Goal: Information Seeking & Learning: Learn about a topic

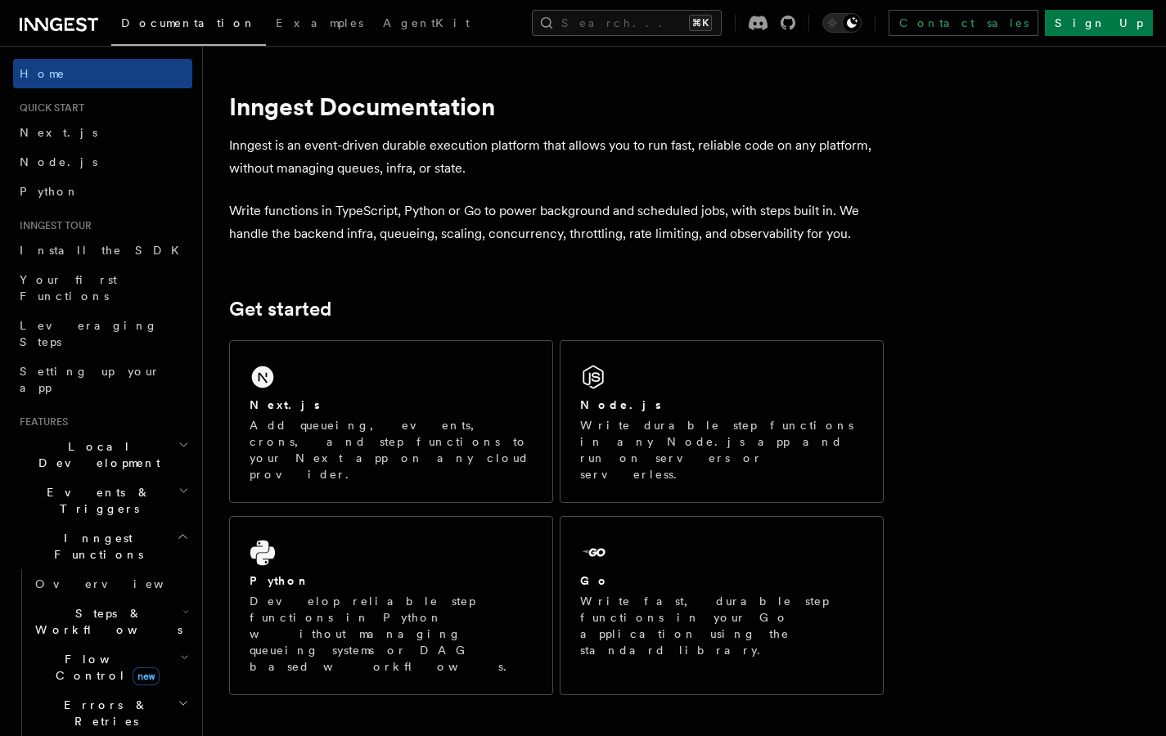
click at [182, 605] on icon "button" at bounding box center [185, 611] width 7 height 13
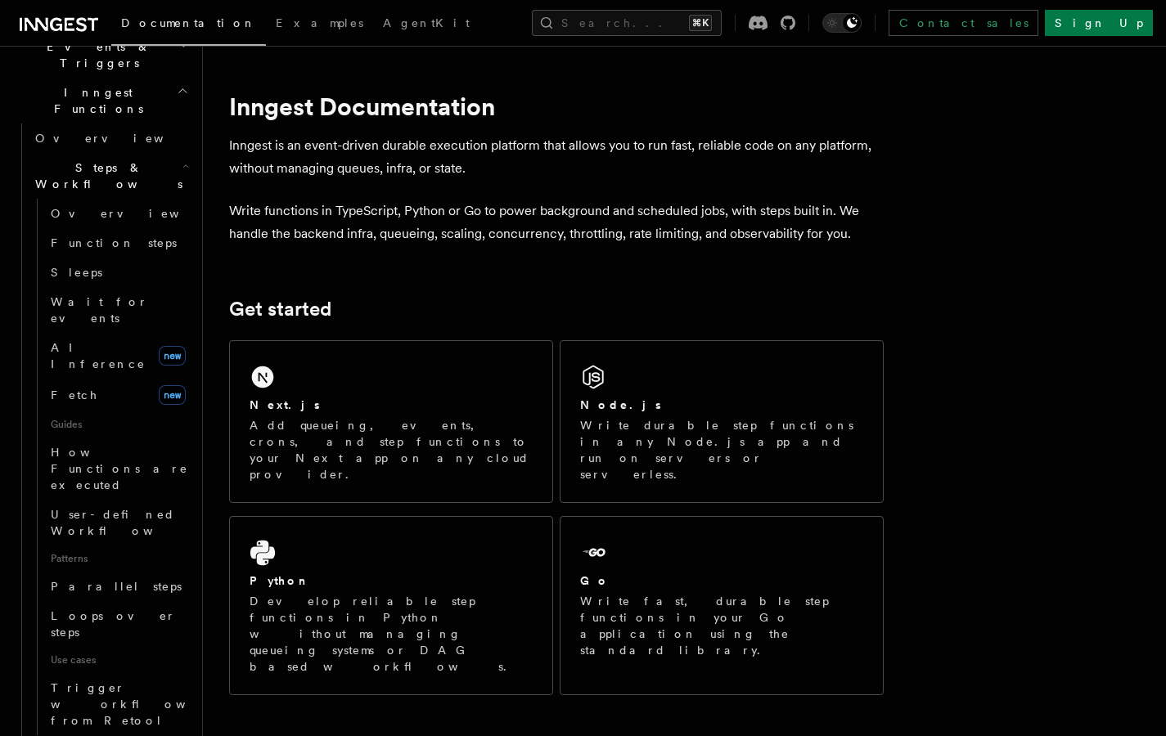
scroll to position [573, 0]
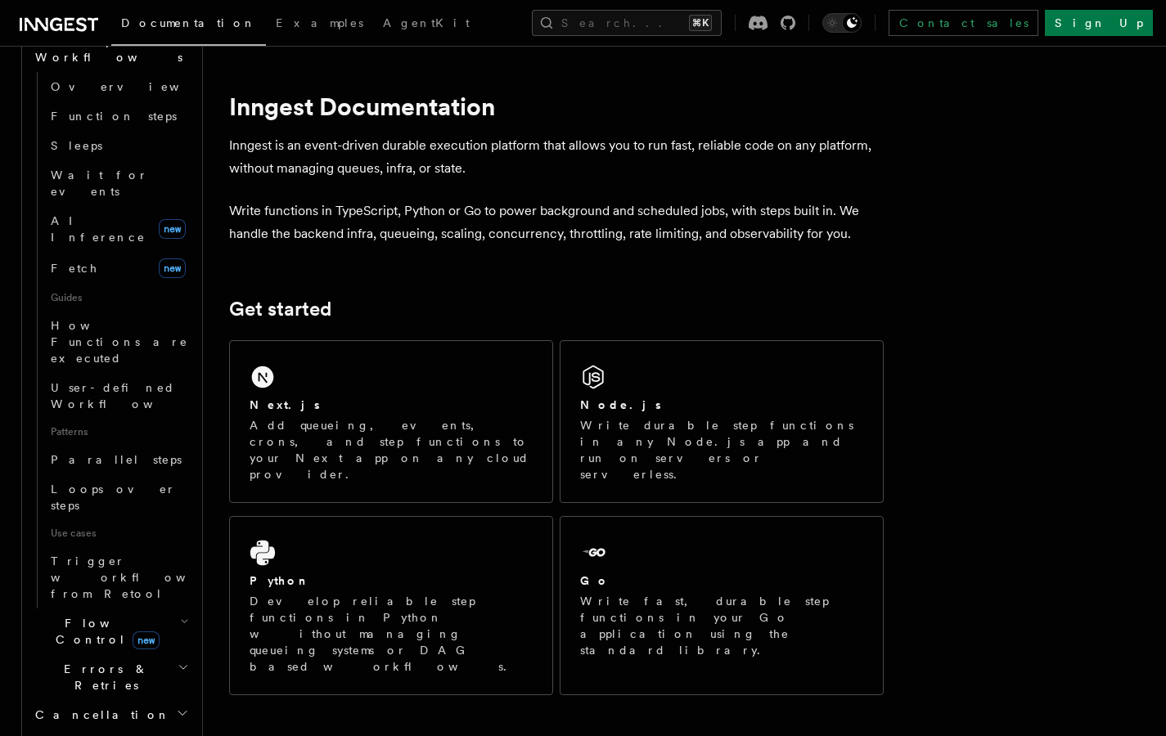
click at [180, 615] on icon "button" at bounding box center [184, 621] width 9 height 13
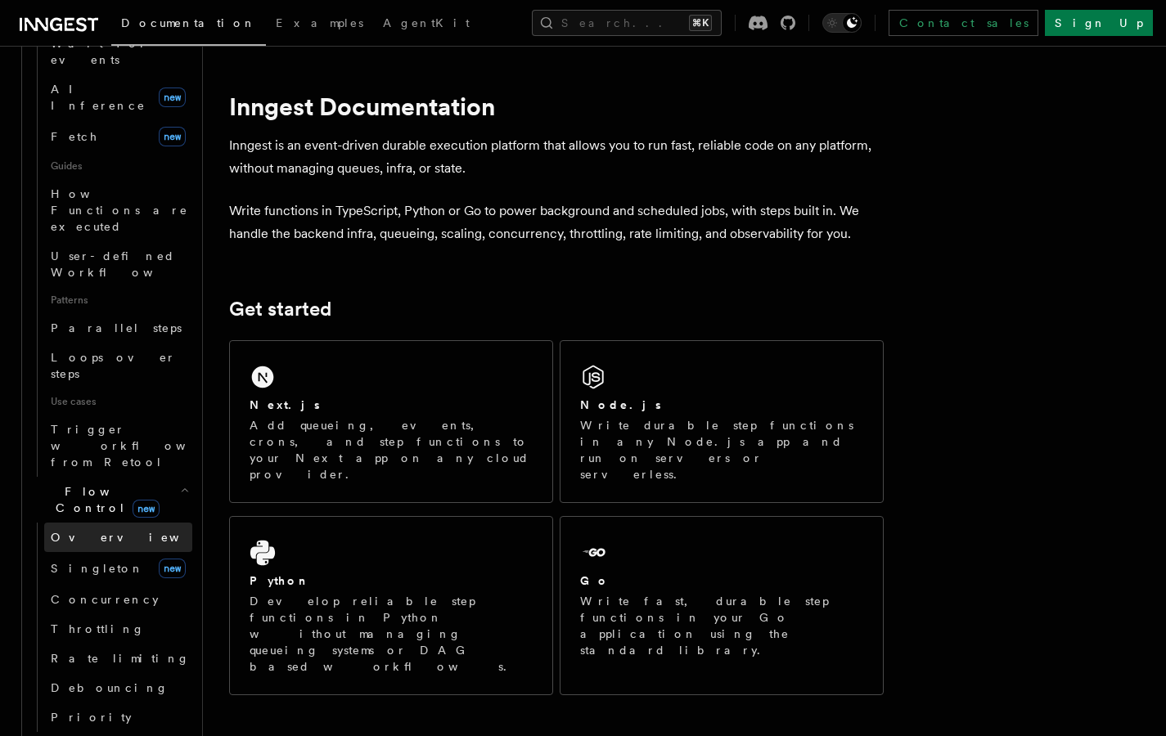
scroll to position [832, 0]
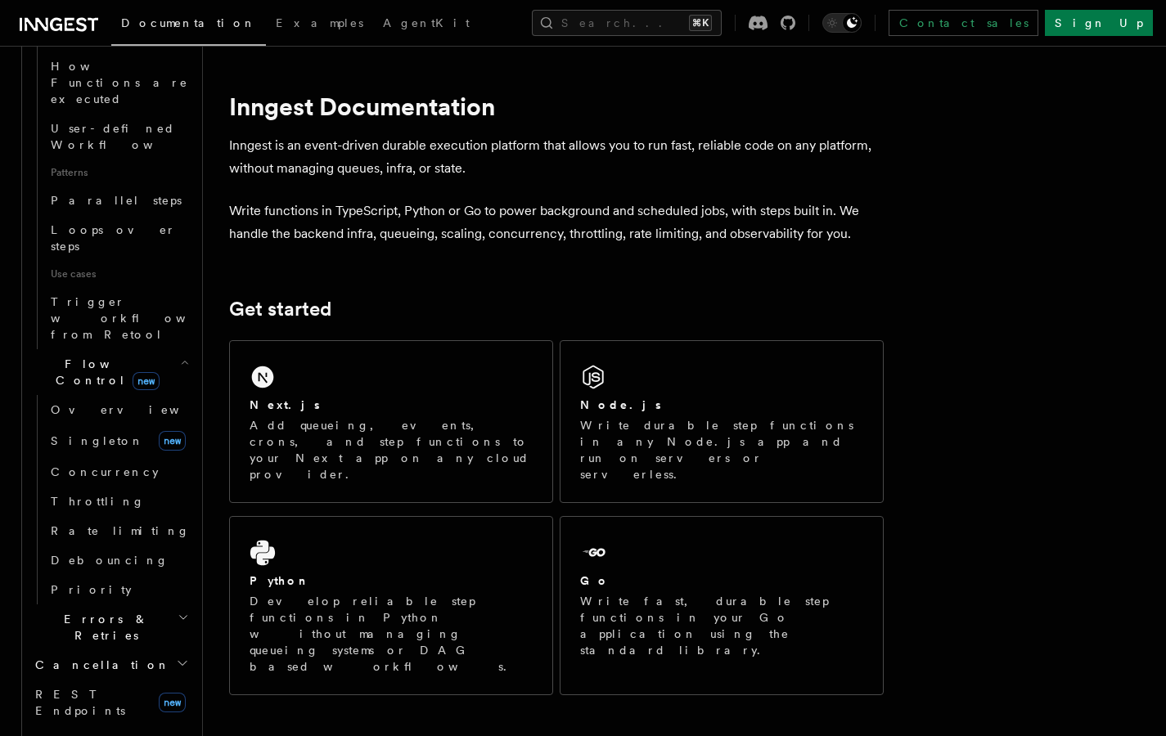
click at [178, 611] on icon "button" at bounding box center [183, 617] width 11 height 13
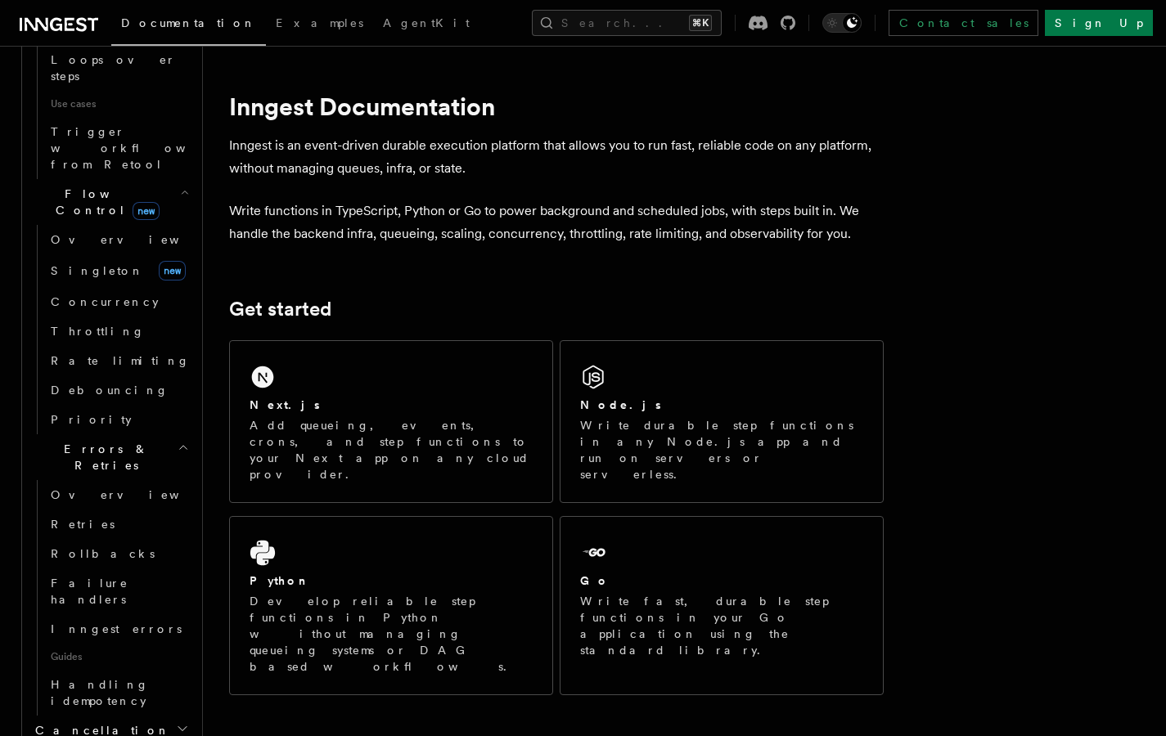
scroll to position [1229, 0]
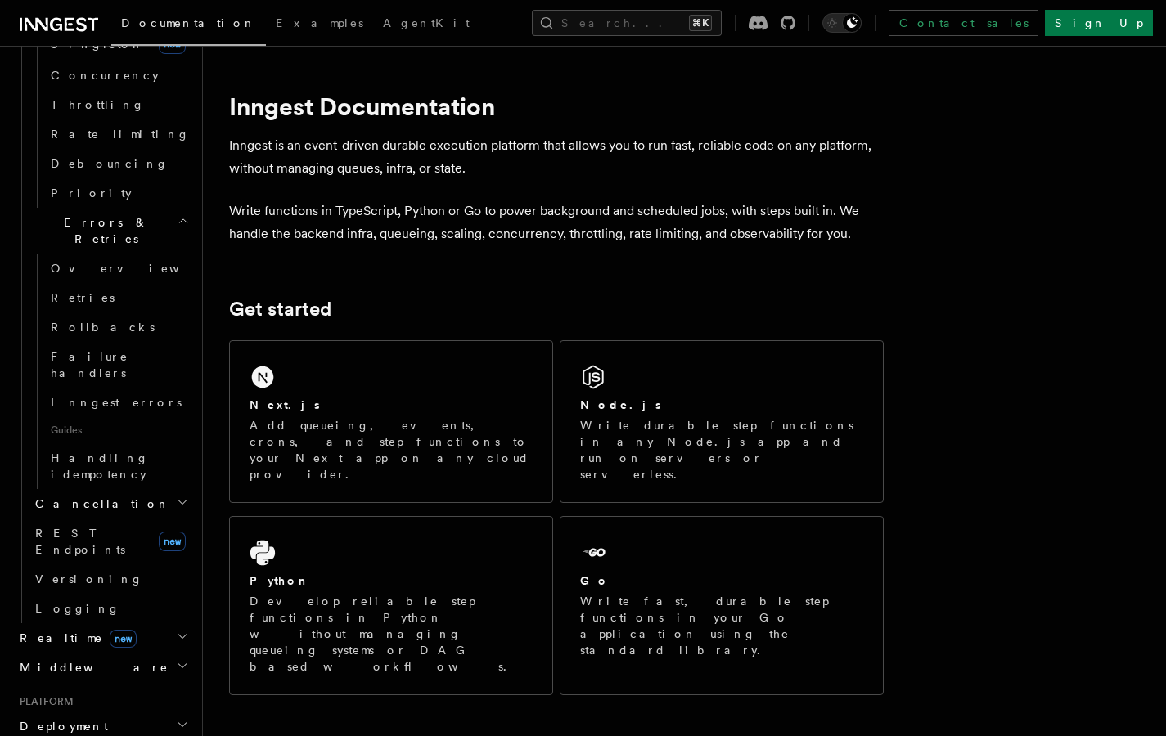
click at [176, 496] on icon "button" at bounding box center [182, 502] width 13 height 13
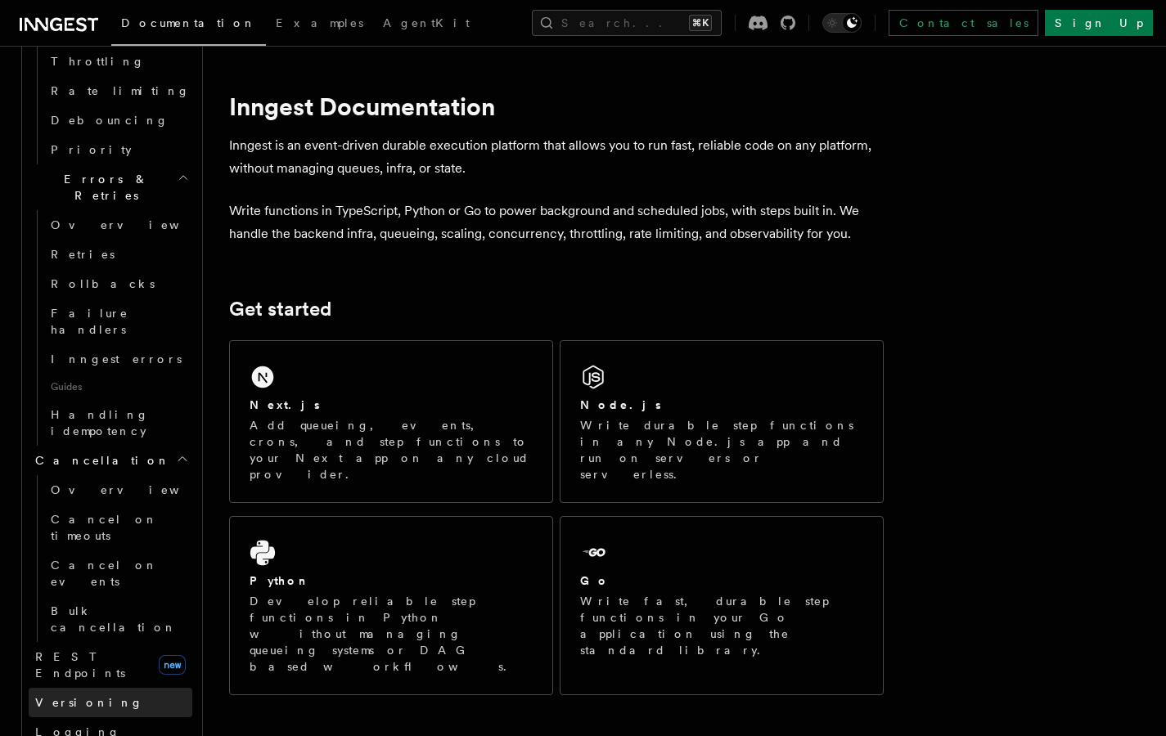
scroll to position [1330, 0]
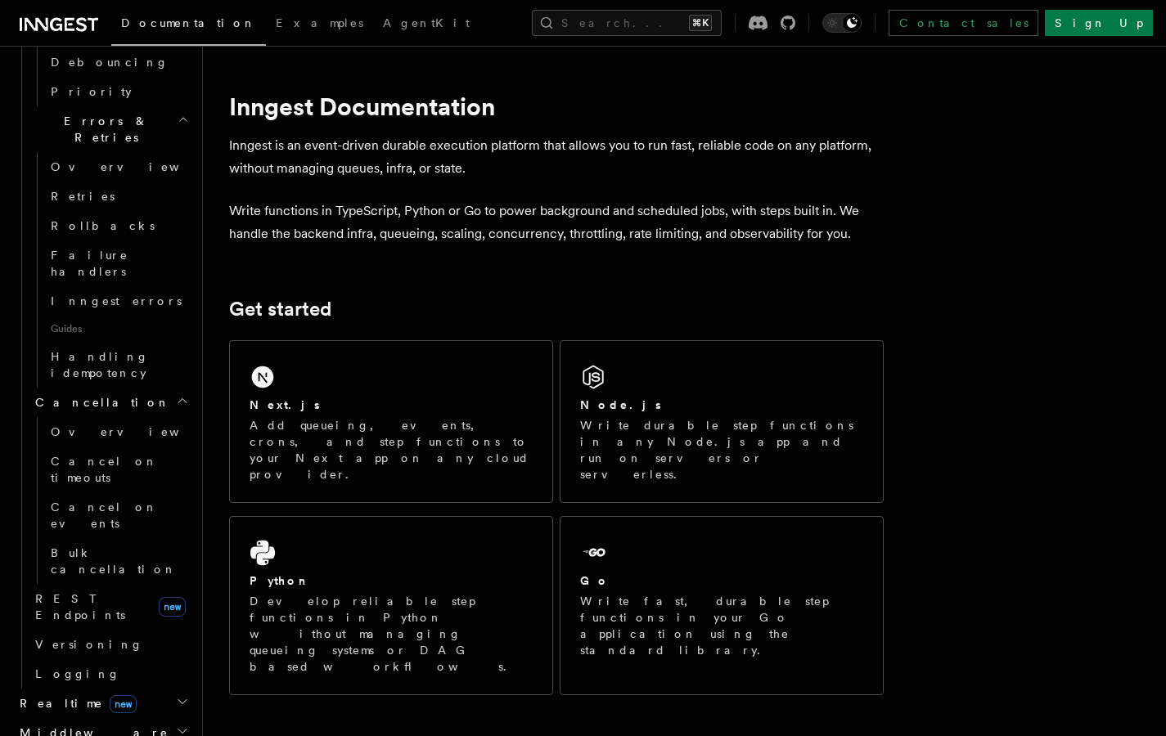
click at [176, 695] on icon "button" at bounding box center [182, 701] width 13 height 13
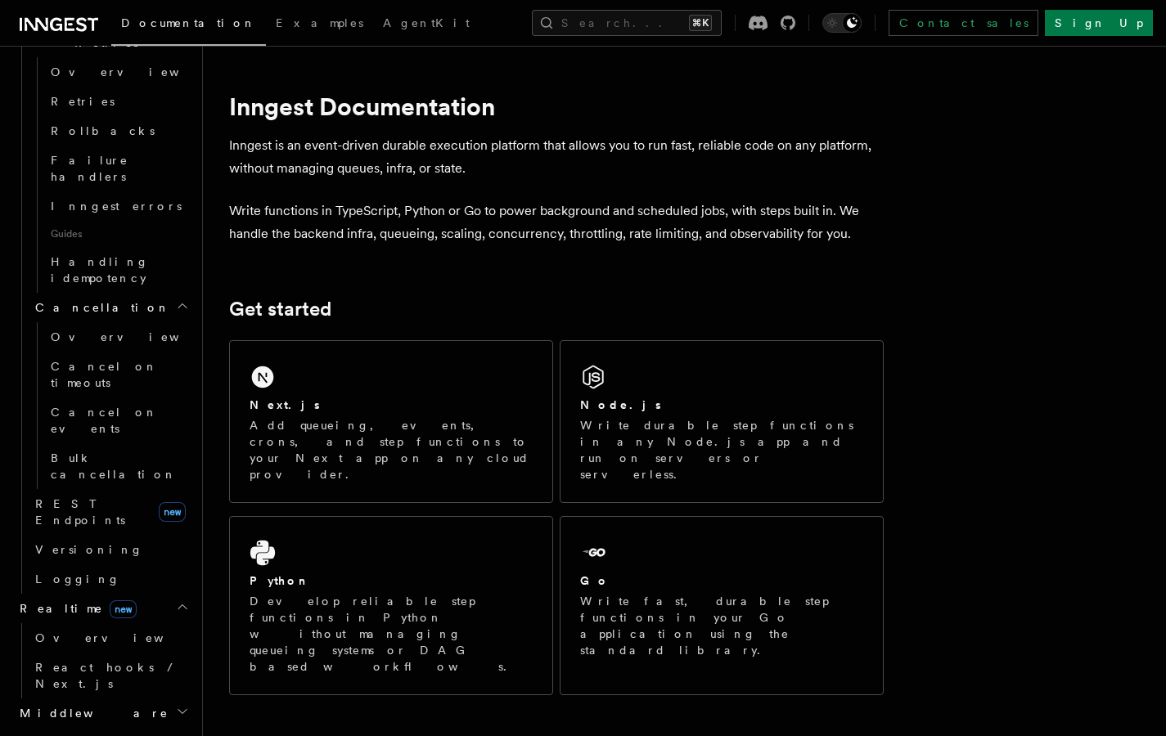
scroll to position [1504, 0]
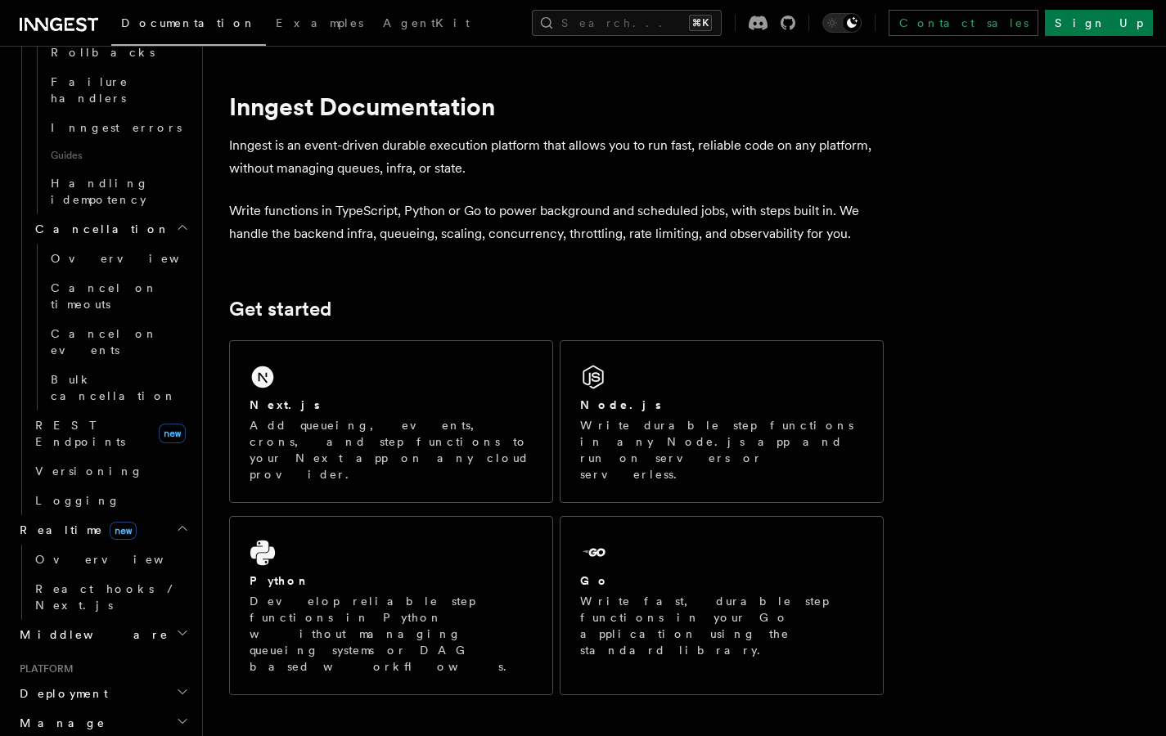
click at [176, 627] on icon "button" at bounding box center [182, 633] width 13 height 13
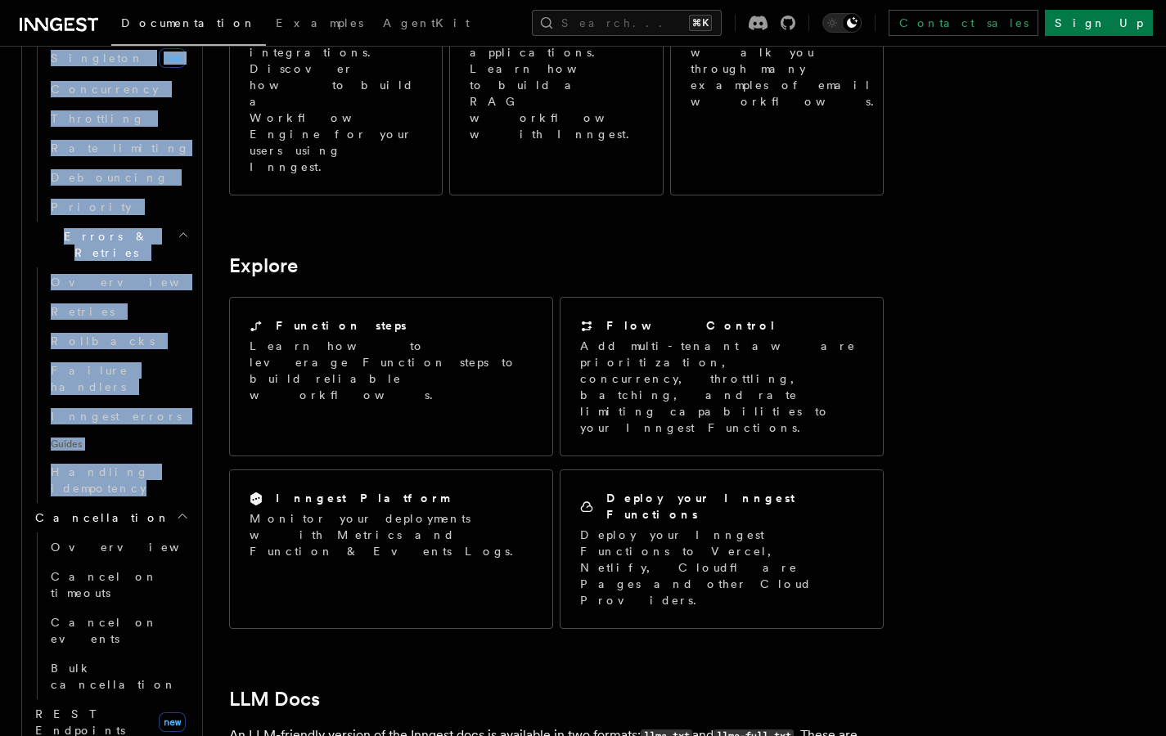
scroll to position [1501, 0]
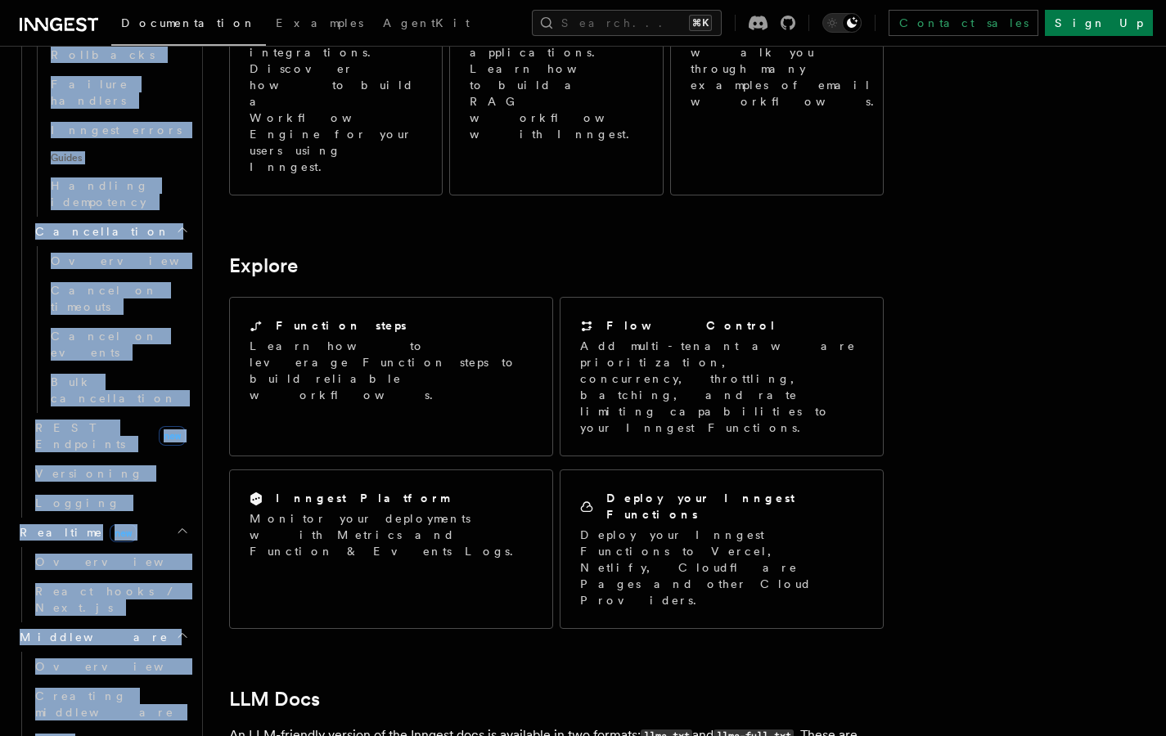
drag, startPoint x: 9, startPoint y: 69, endPoint x: 160, endPoint y: 487, distance: 444.4
click at [160, 487] on header "Search... Documentation Examples AgentKit Home Quick start Next.js Node.js Pyth…" at bounding box center [101, 391] width 203 height 691
copy div "Home Quick start Next.js Node.js Python Inngest tour Install the SDK Your first…"
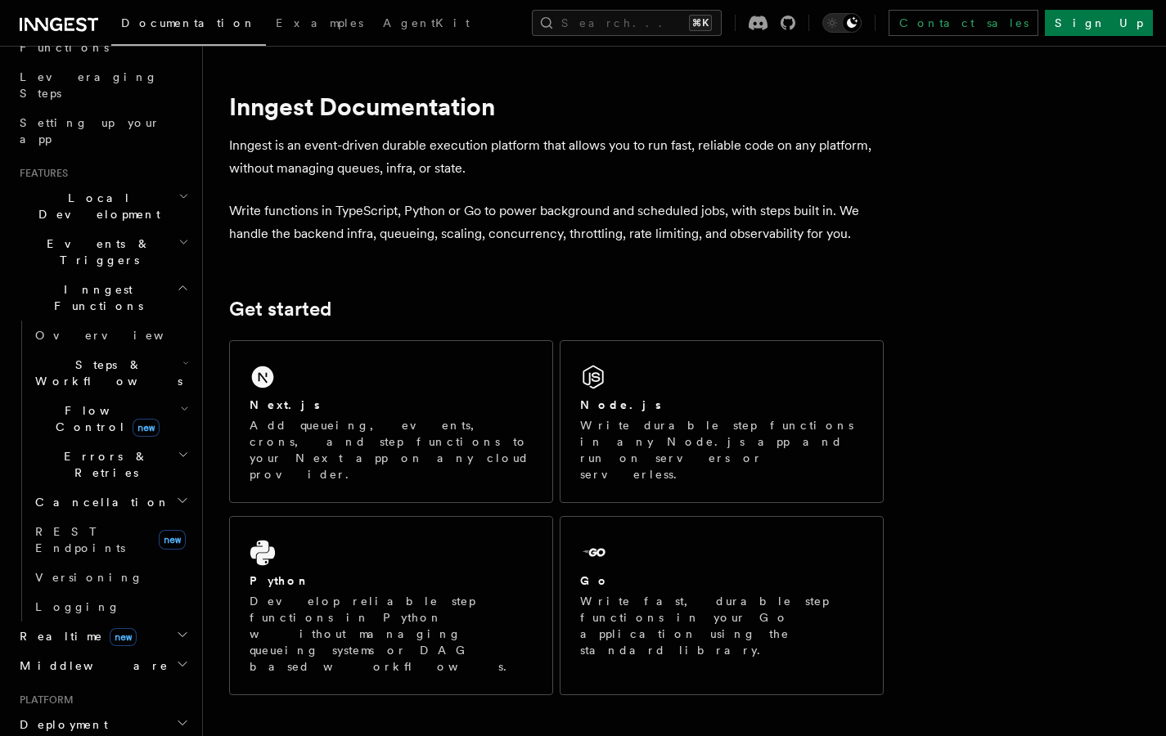
scroll to position [318, 0]
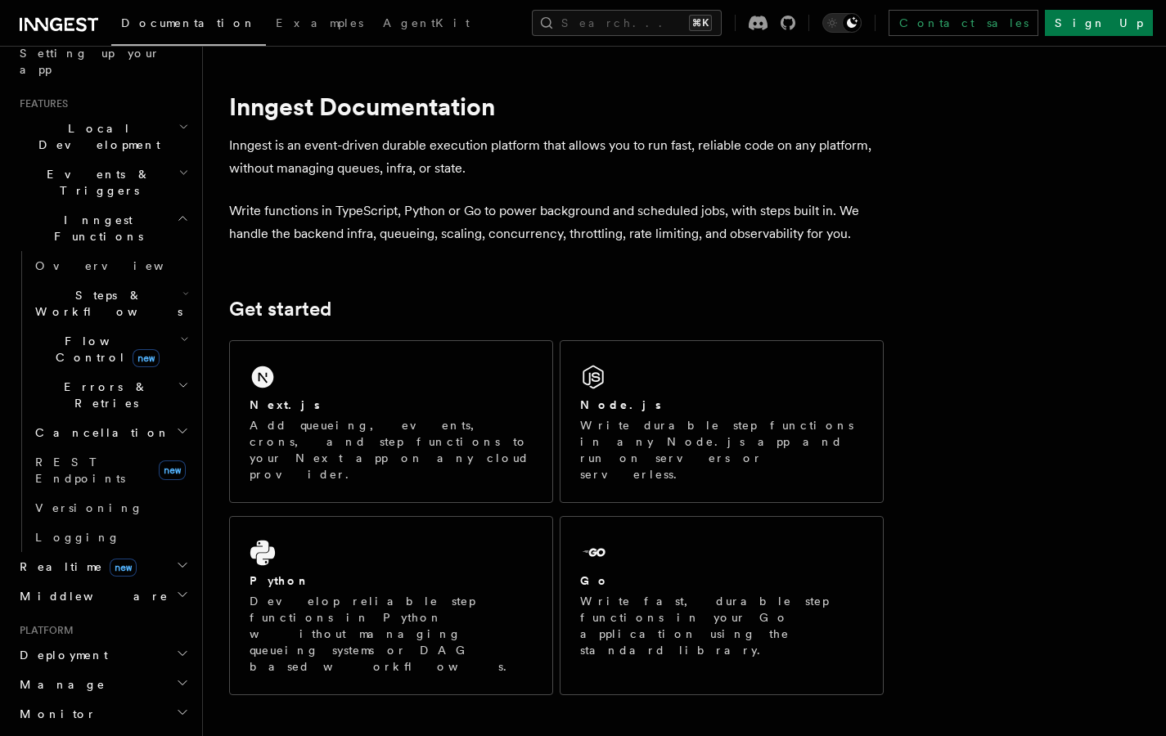
click at [178, 552] on h2 "Realtime new" at bounding box center [102, 566] width 179 height 29
click at [151, 372] on h2 "Errors & Retries" at bounding box center [111, 395] width 164 height 46
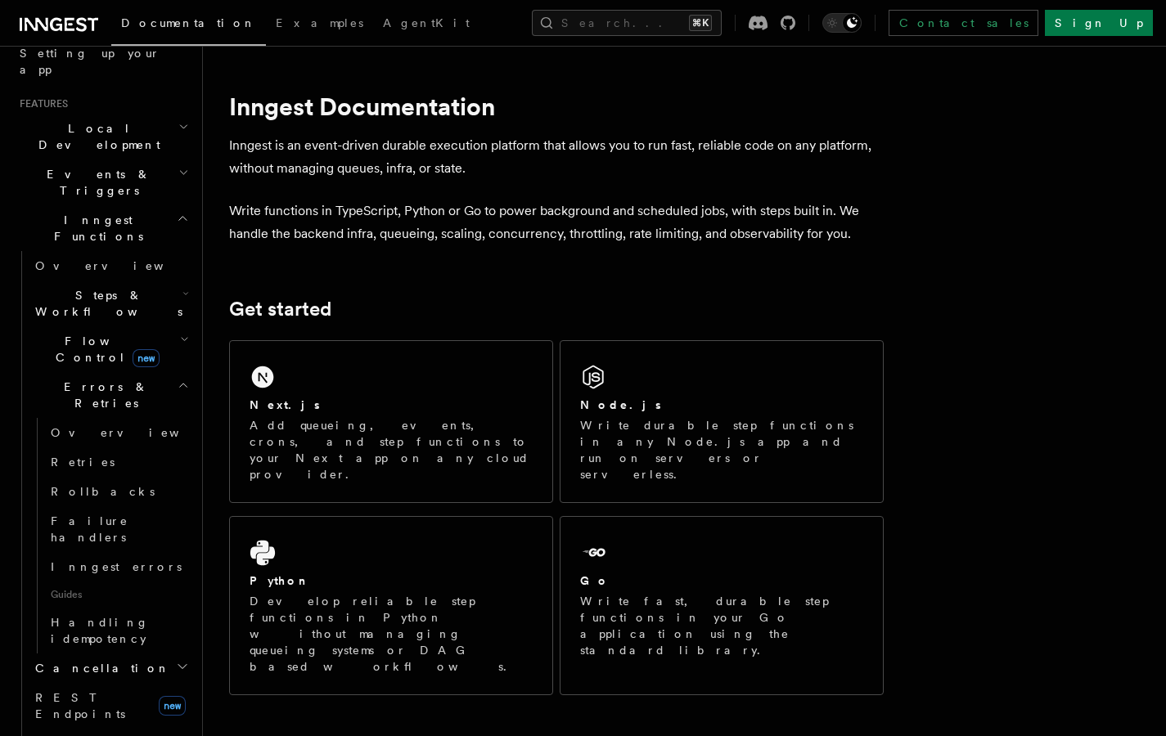
click at [163, 326] on h2 "Flow Control new" at bounding box center [111, 349] width 164 height 46
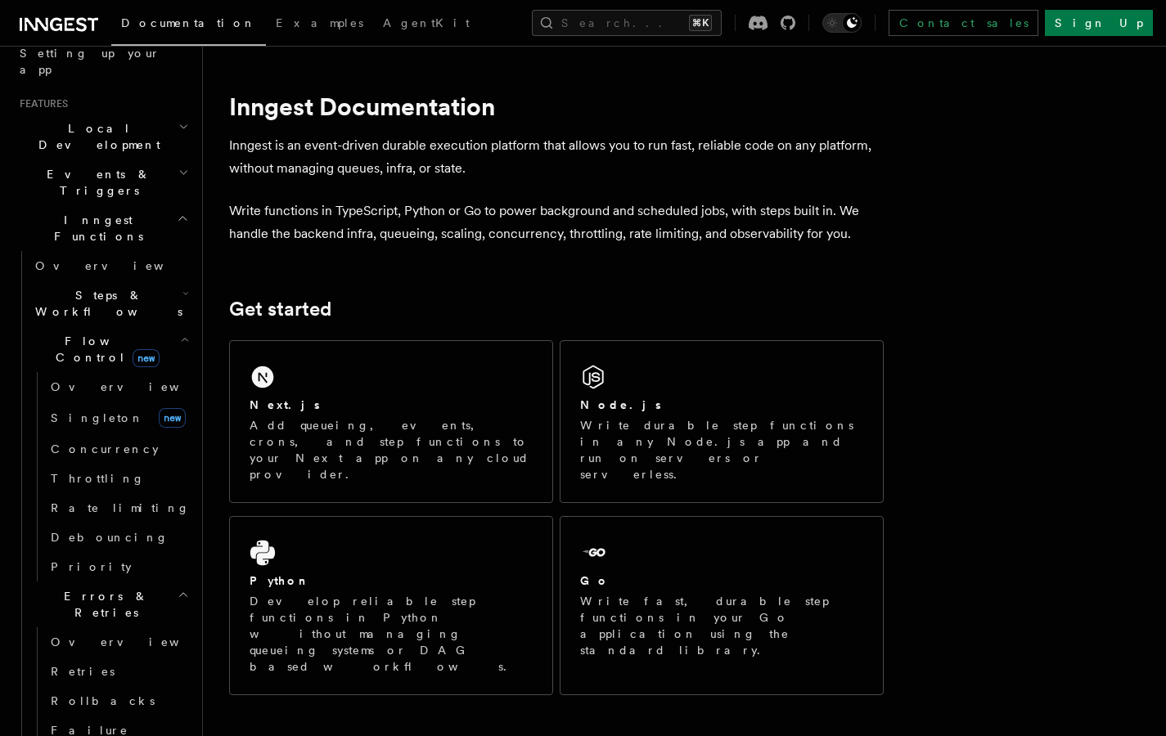
click at [182, 287] on icon "button" at bounding box center [185, 293] width 7 height 13
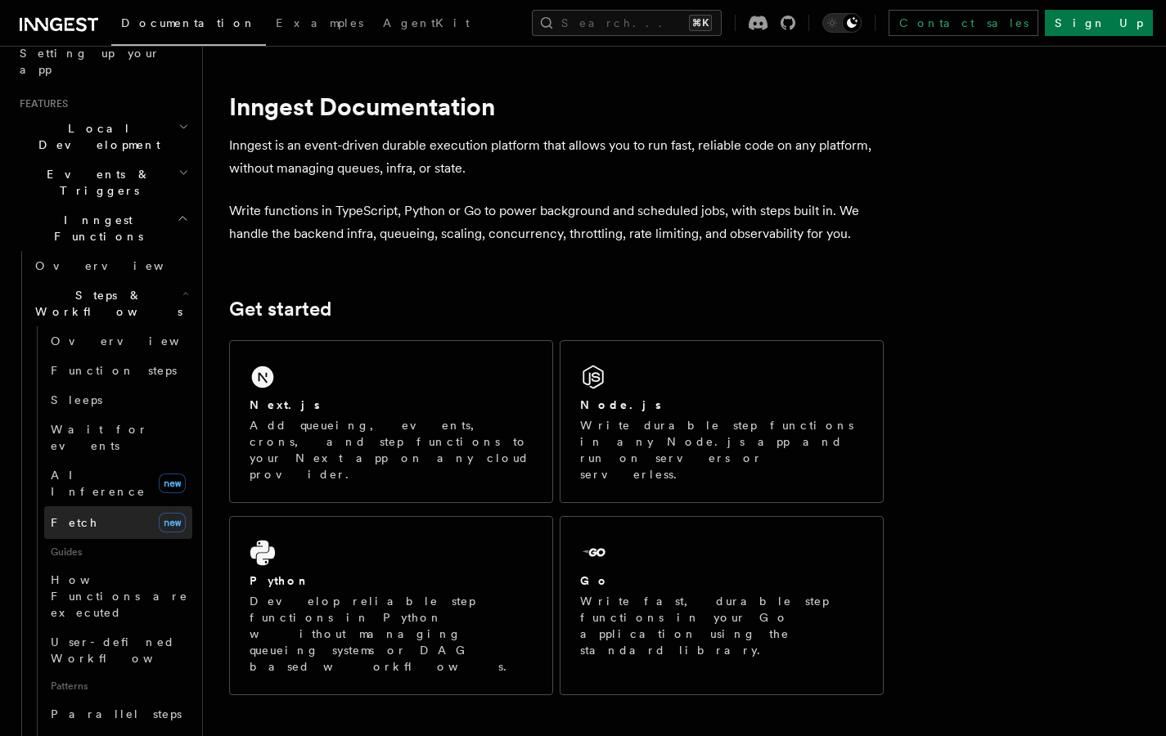
click at [132, 506] on link "Fetch new" at bounding box center [118, 522] width 148 height 33
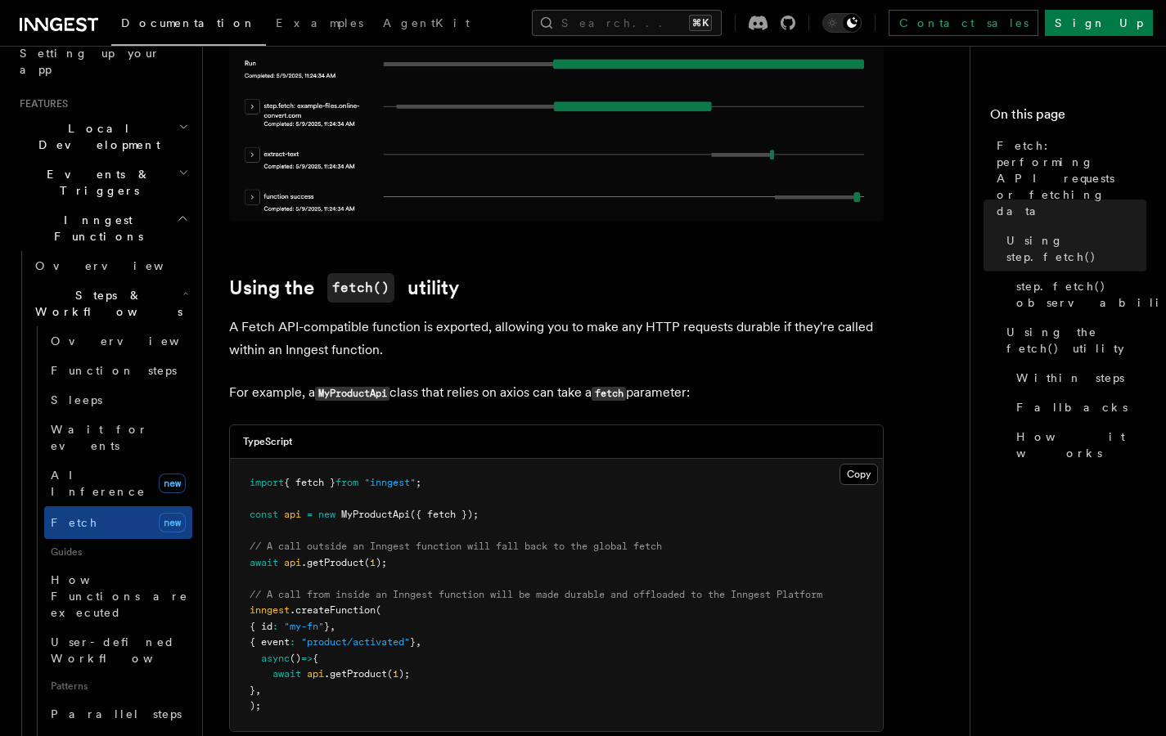
scroll to position [2392, 0]
